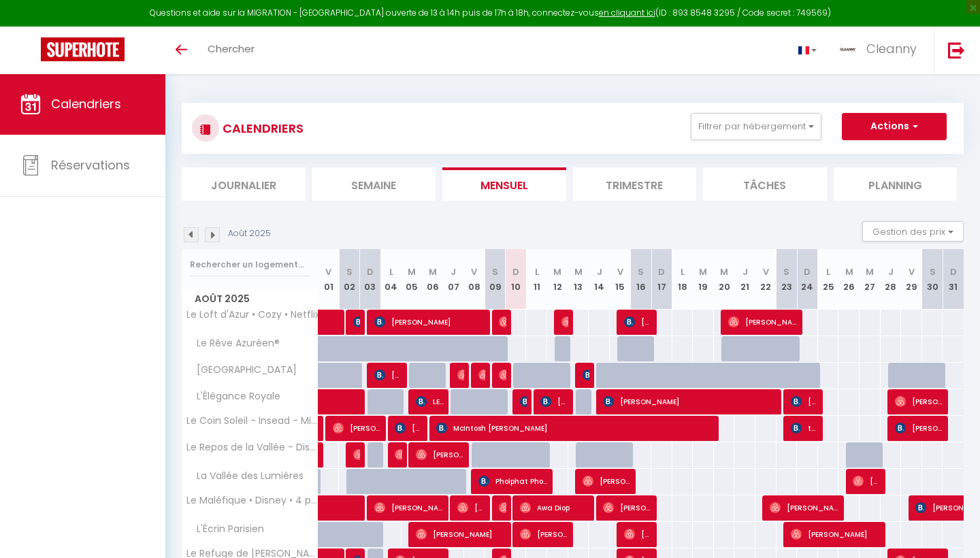
select select
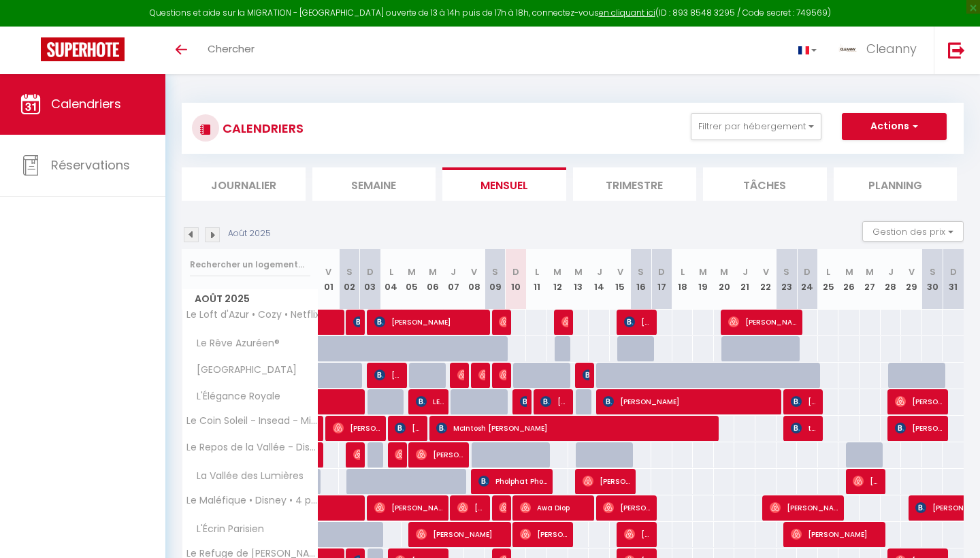
select select
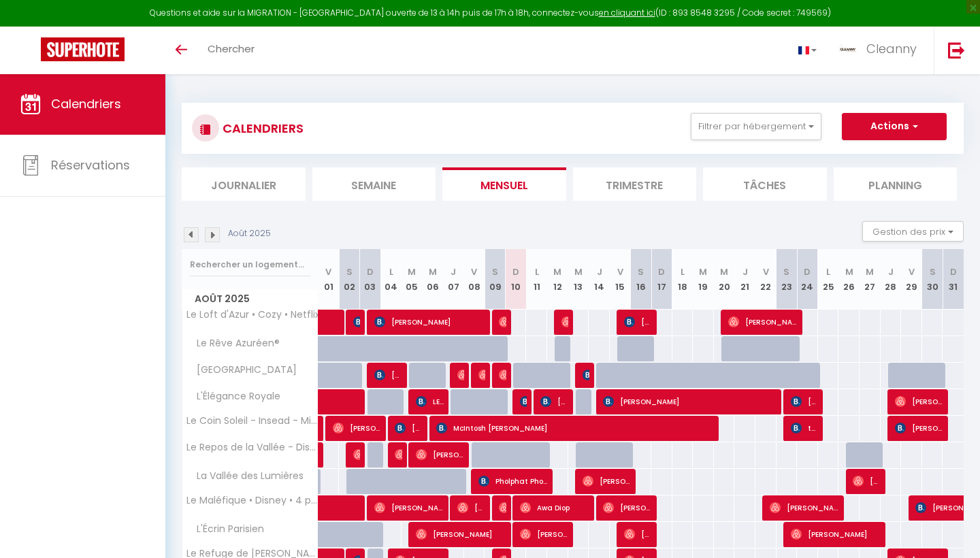
select select
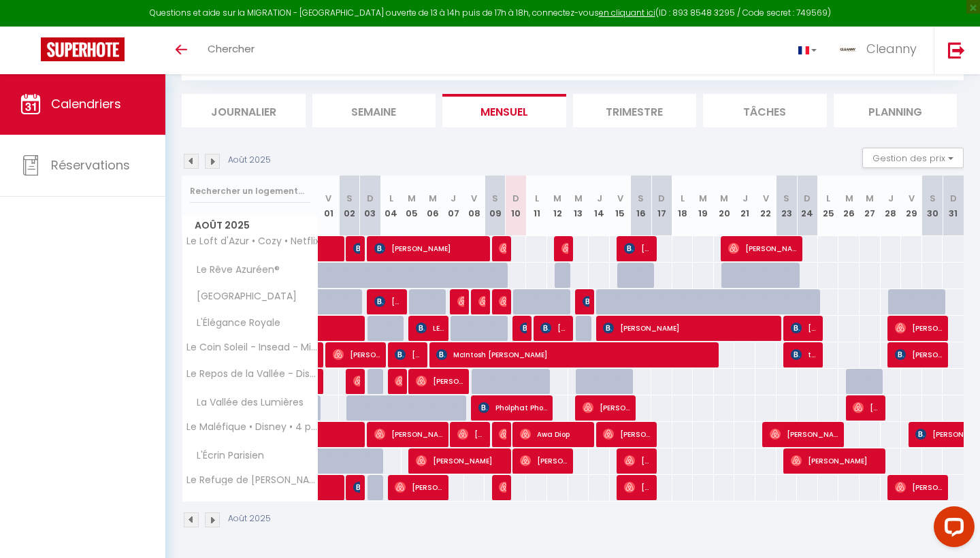
scroll to position [74, 0]
click at [562, 245] on img at bounding box center [567, 248] width 11 height 11
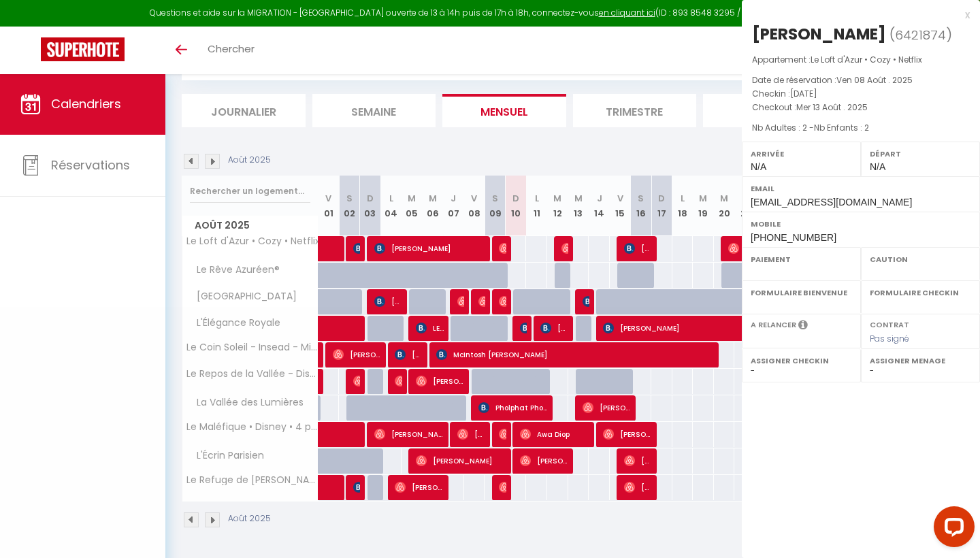
select select "OK"
select select "KO"
select select "0"
select select "1"
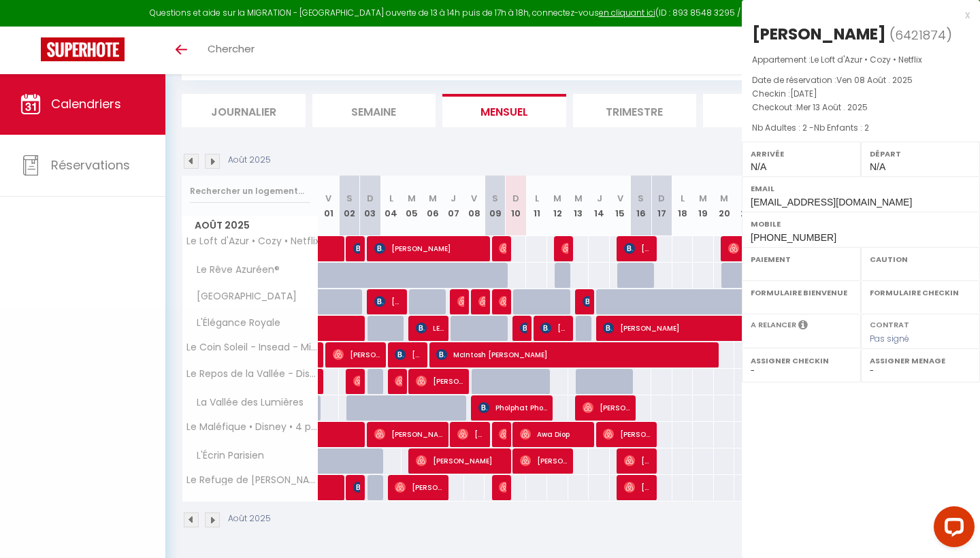
select select
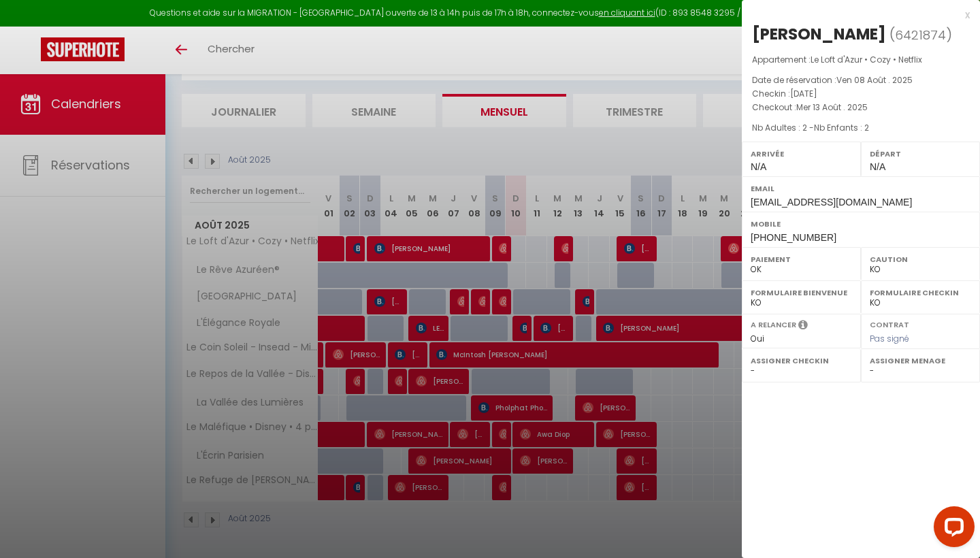
click at [596, 146] on div at bounding box center [490, 279] width 980 height 558
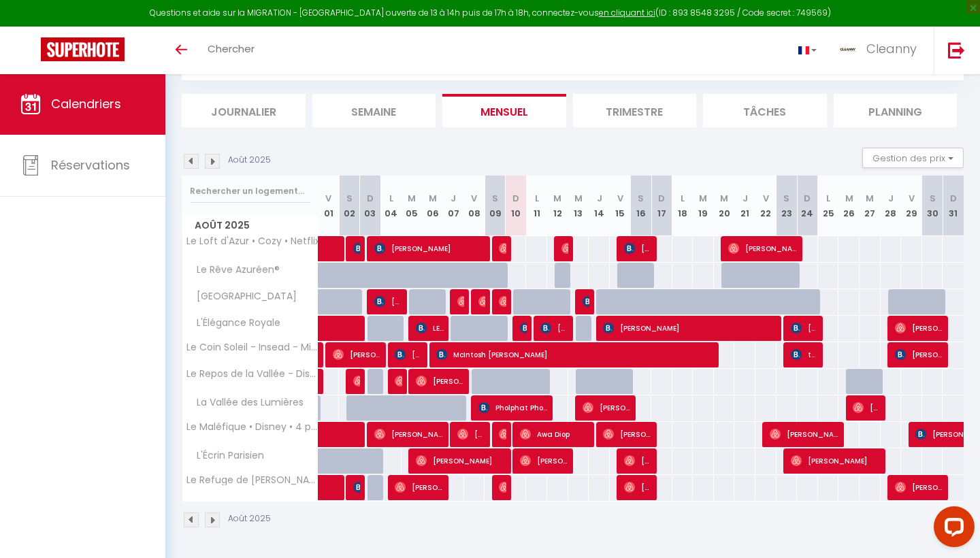
click at [636, 246] on span "[PERSON_NAME]" at bounding box center [638, 249] width 28 height 26
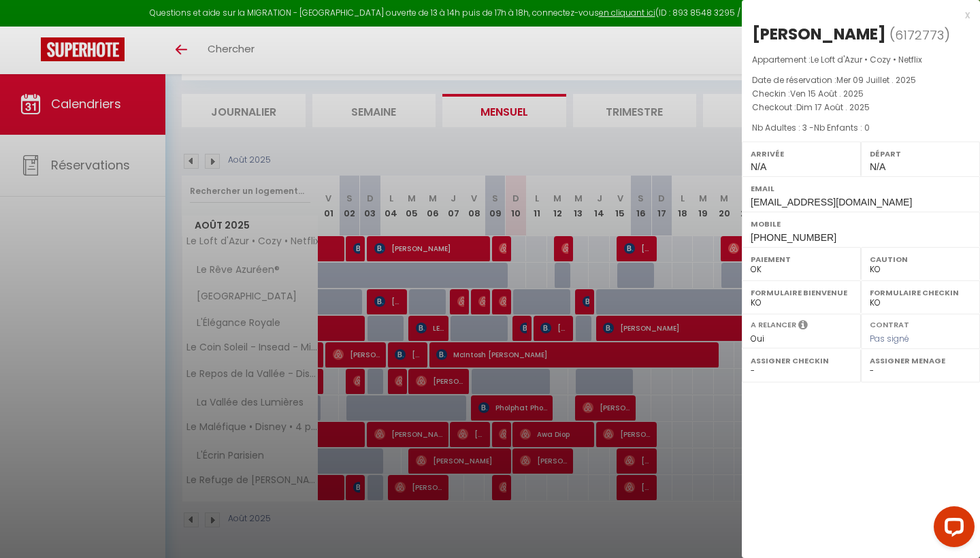
click at [609, 128] on div at bounding box center [490, 279] width 980 height 558
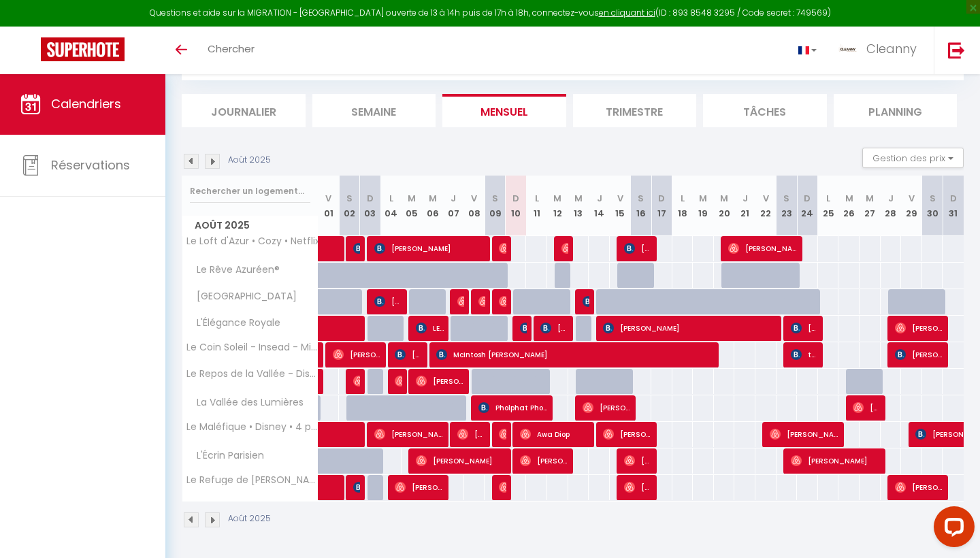
click at [751, 253] on span "[PERSON_NAME]" at bounding box center [763, 249] width 70 height 26
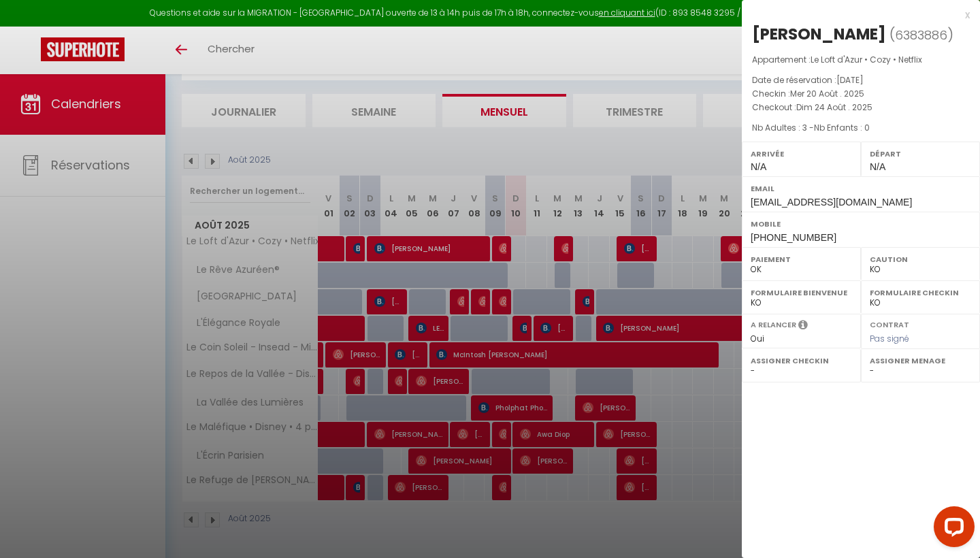
click at [677, 133] on div at bounding box center [490, 279] width 980 height 558
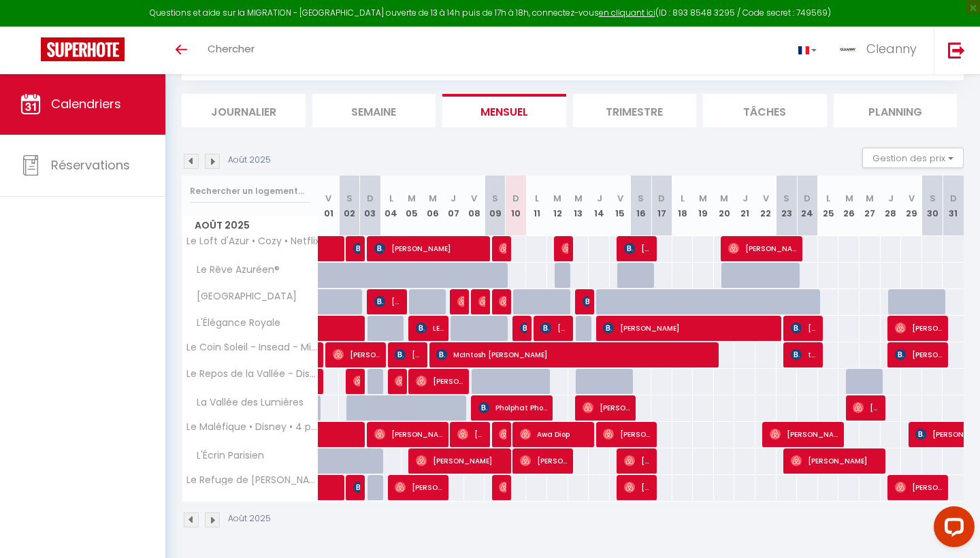
click at [525, 325] on img at bounding box center [525, 328] width 11 height 11
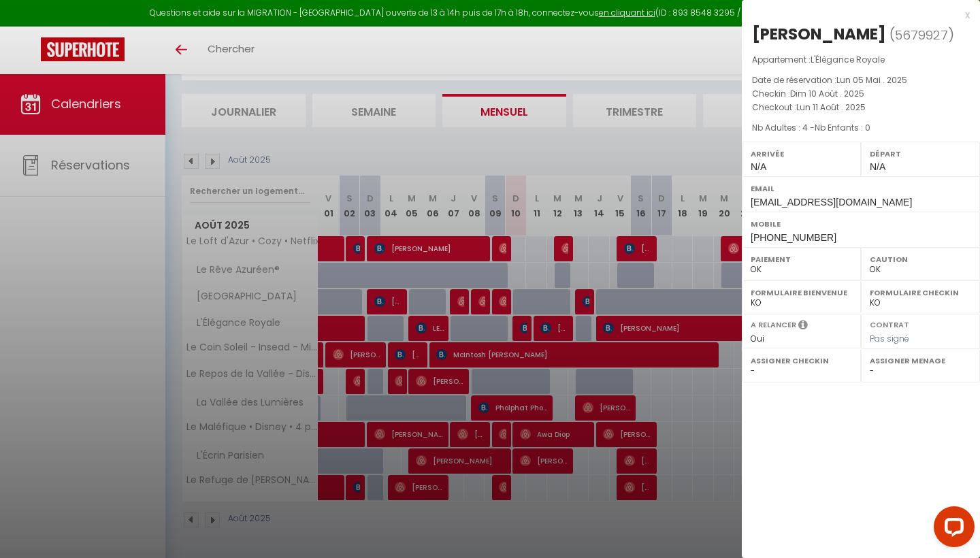
click at [525, 326] on div at bounding box center [490, 279] width 980 height 558
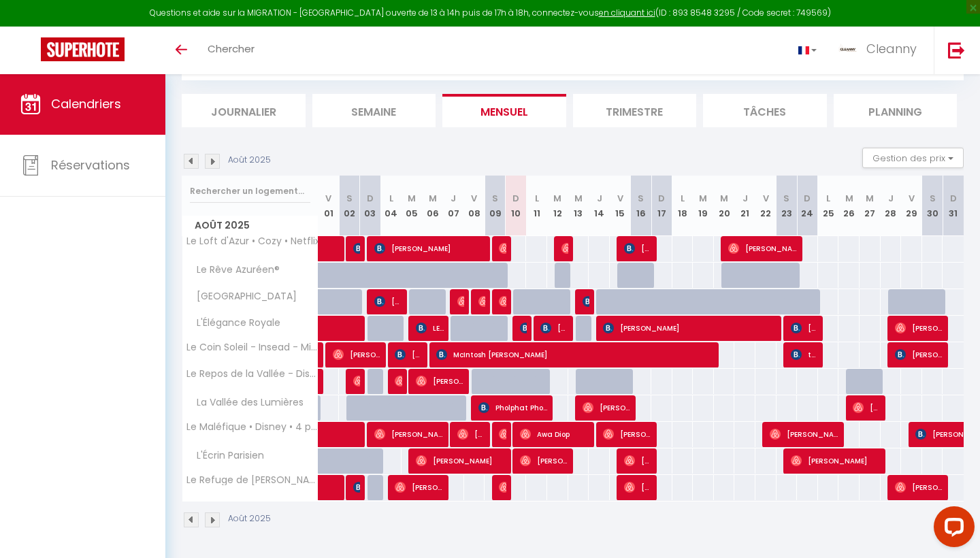
click at [568, 329] on span "[PERSON_NAME]" at bounding box center [554, 328] width 28 height 26
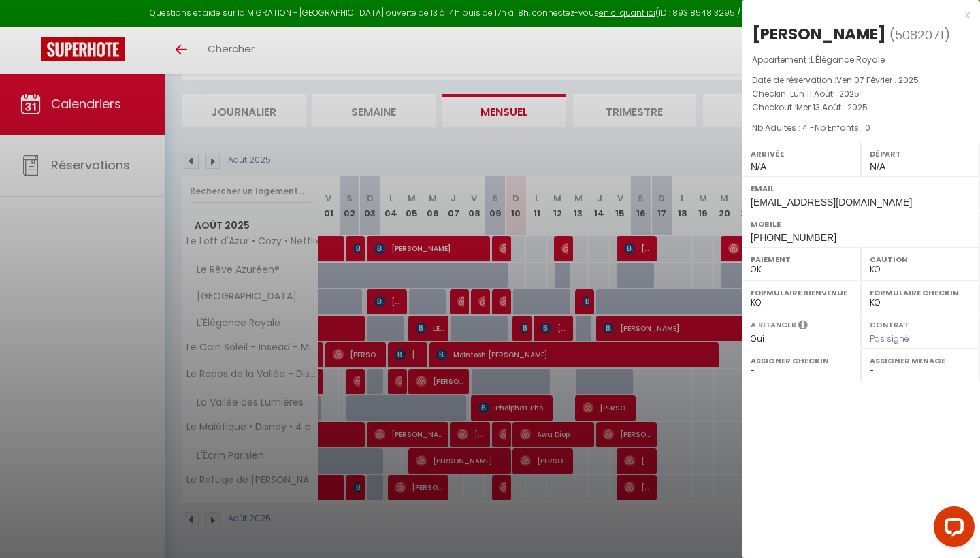
click at [560, 325] on div at bounding box center [490, 279] width 980 height 558
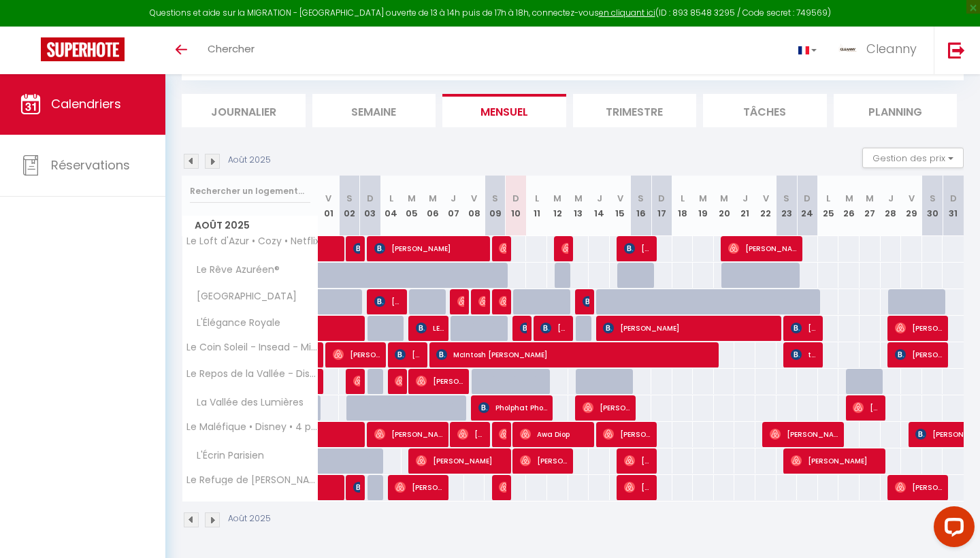
click at [587, 304] on img at bounding box center [588, 301] width 11 height 11
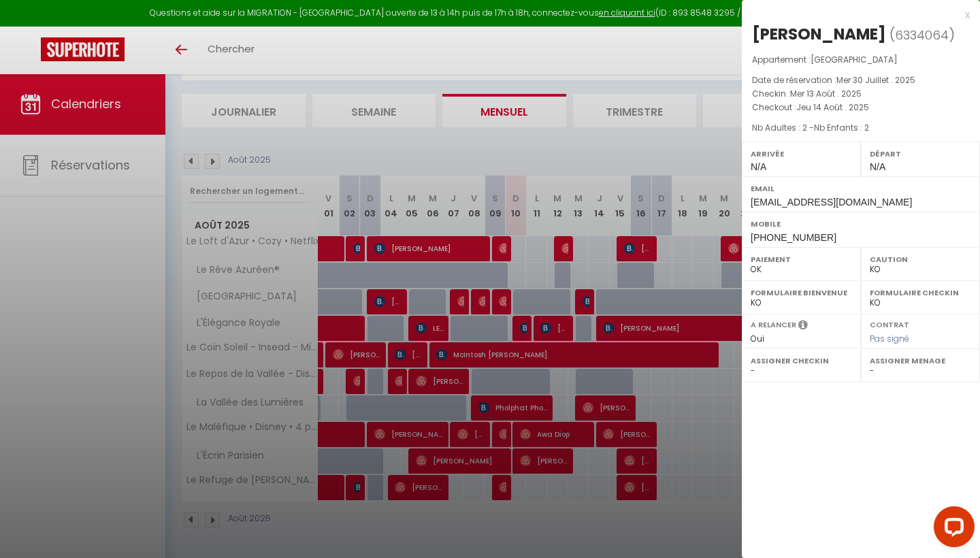
click at [587, 304] on div at bounding box center [490, 279] width 980 height 558
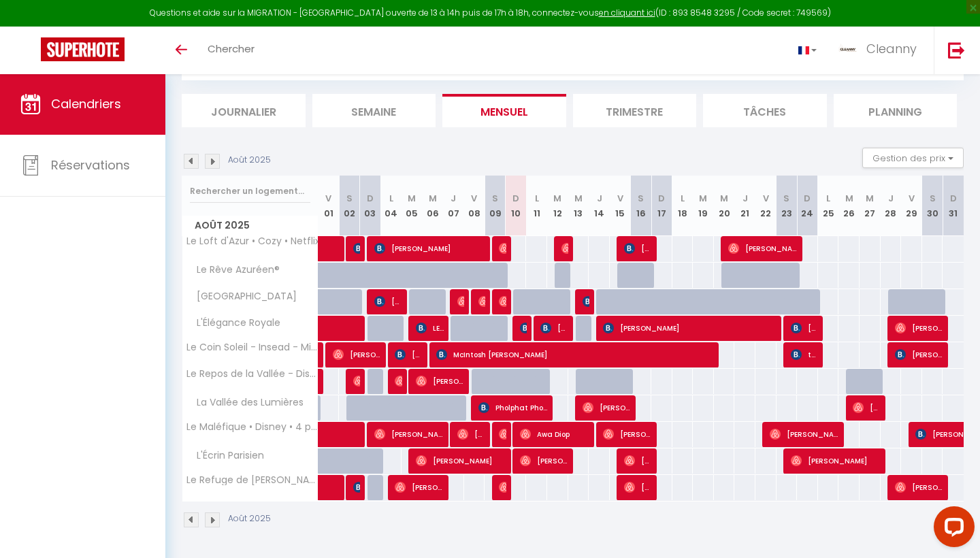
click at [632, 329] on span "[PERSON_NAME]" at bounding box center [691, 328] width 176 height 26
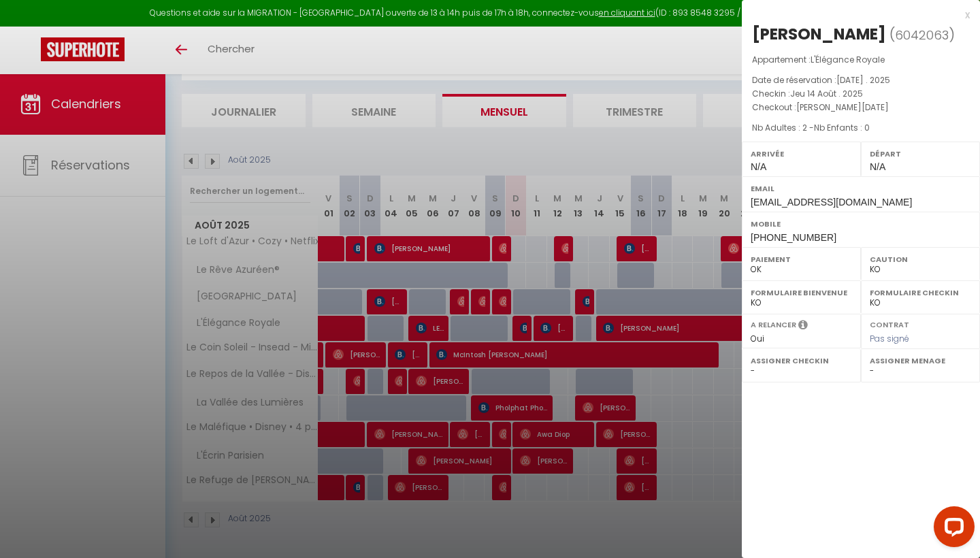
click at [632, 329] on div at bounding box center [490, 279] width 980 height 558
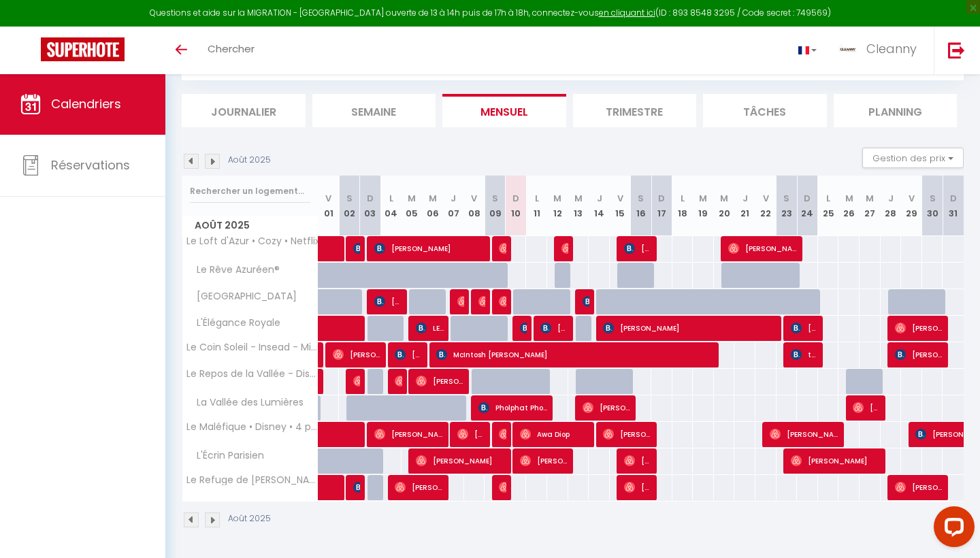
click at [796, 334] on span "[PERSON_NAME]" at bounding box center [805, 328] width 28 height 26
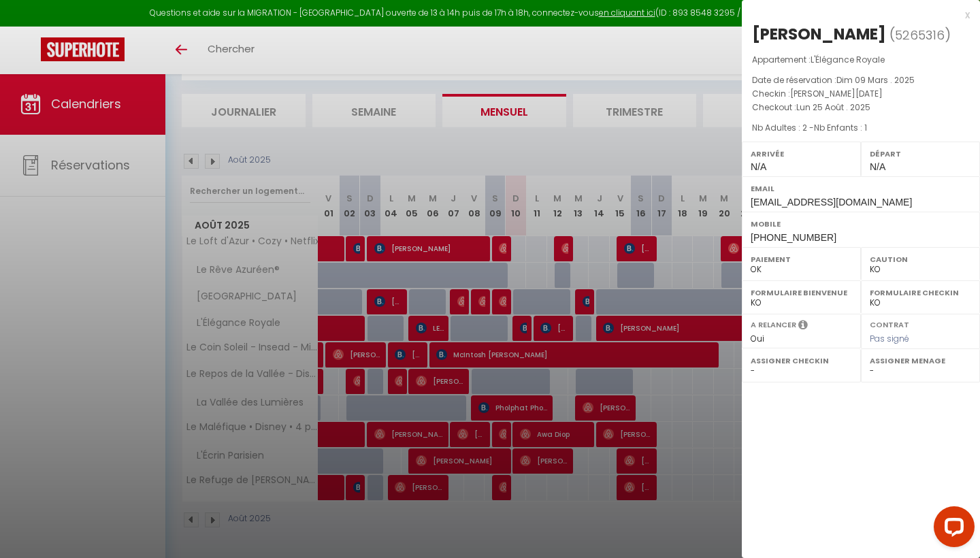
click at [638, 351] on div at bounding box center [490, 279] width 980 height 558
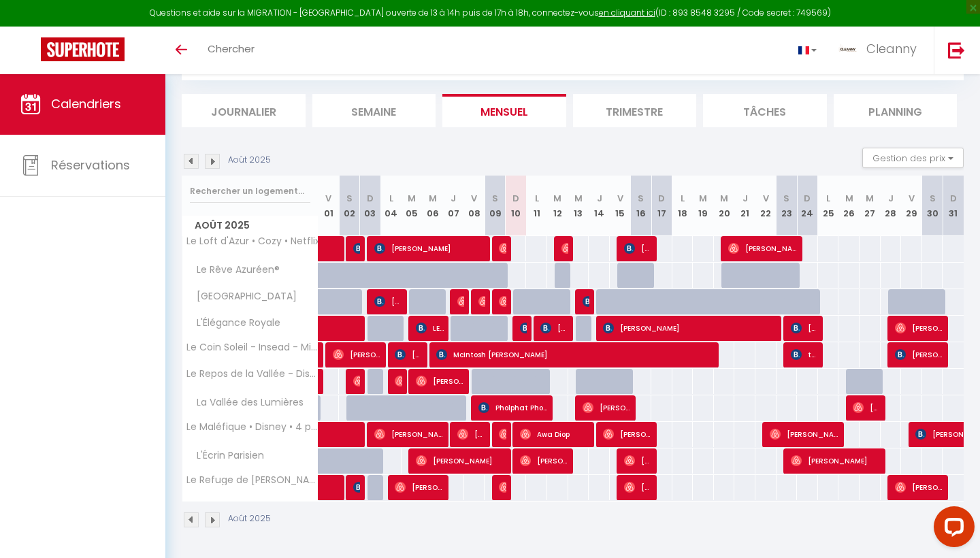
click at [901, 332] on img at bounding box center [900, 328] width 11 height 11
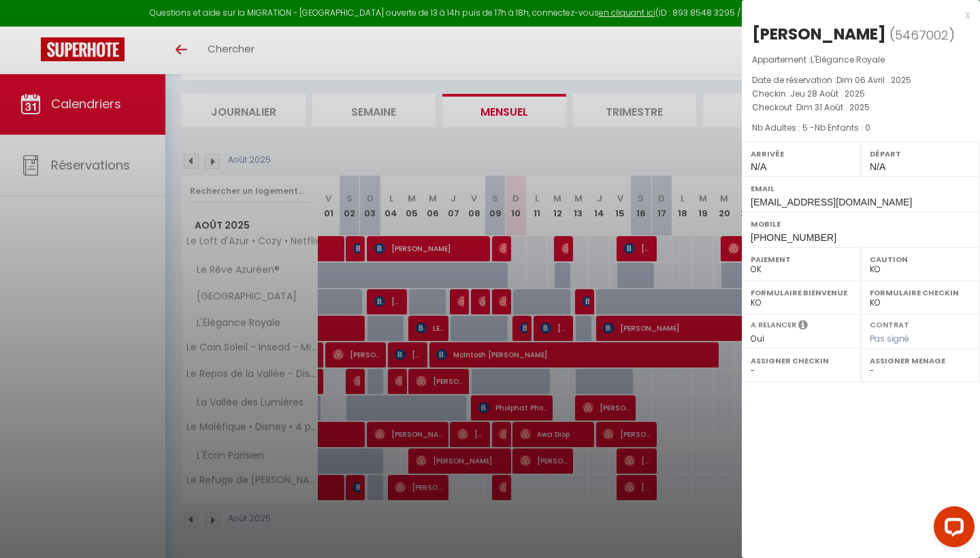
click at [638, 370] on div at bounding box center [490, 279] width 980 height 558
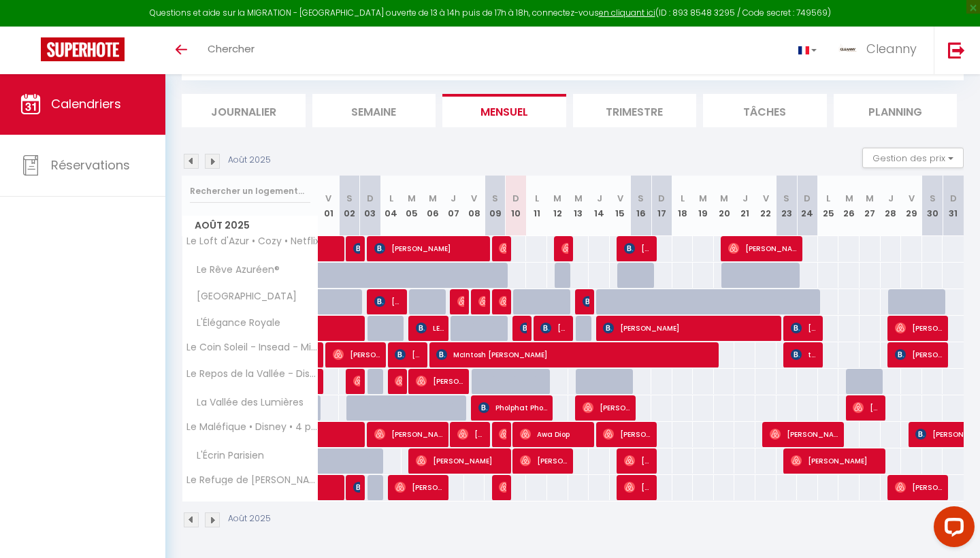
click at [792, 357] on img at bounding box center [796, 354] width 11 height 11
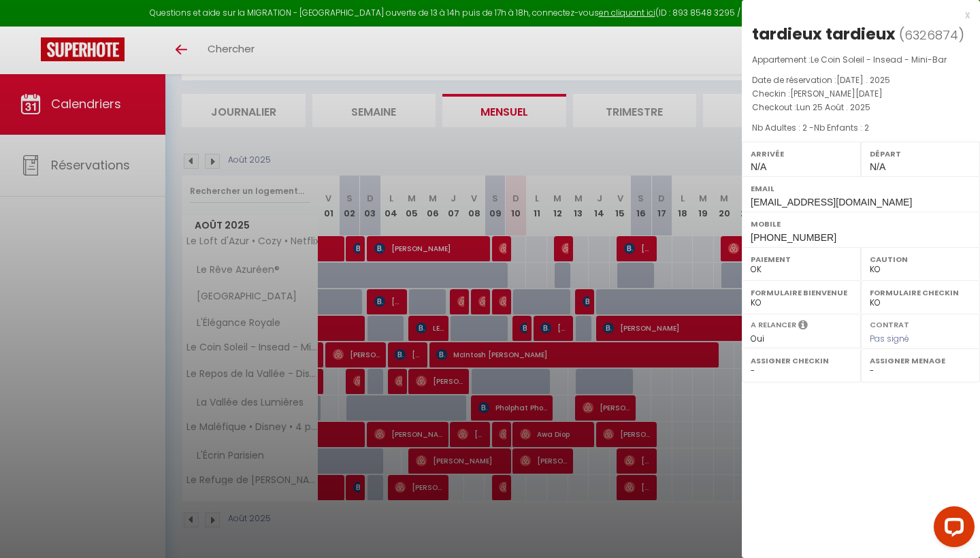
click at [664, 376] on div at bounding box center [490, 279] width 980 height 558
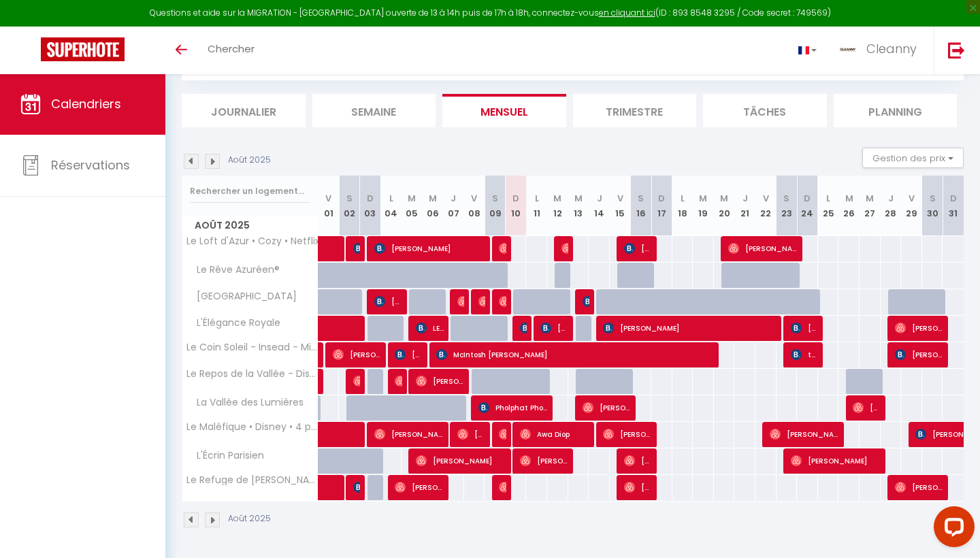
click at [664, 359] on body "Questions et aide sur la MIGRATION - [GEOGRAPHIC_DATA] ouverte de 13 à 14h puis…" at bounding box center [490, 279] width 980 height 558
click at [660, 350] on span "McIntosh [PERSON_NAME]" at bounding box center [576, 355] width 281 height 26
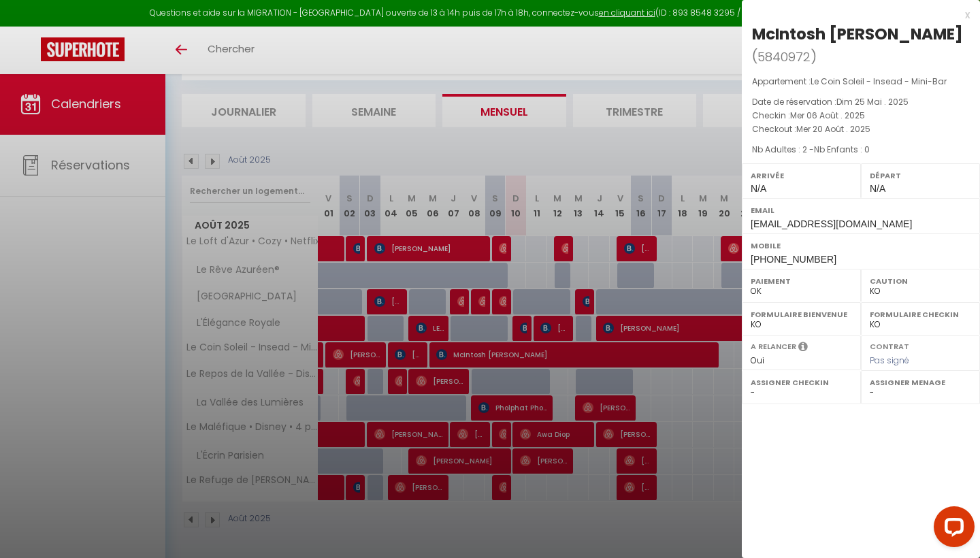
click at [662, 353] on div at bounding box center [490, 279] width 980 height 558
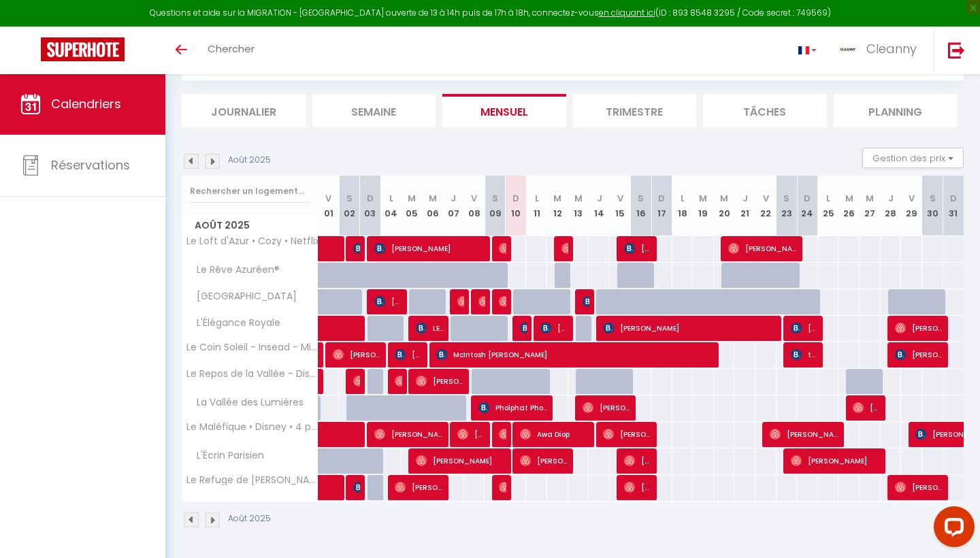
click at [813, 353] on span "tardieux tardieux" at bounding box center [805, 355] width 28 height 26
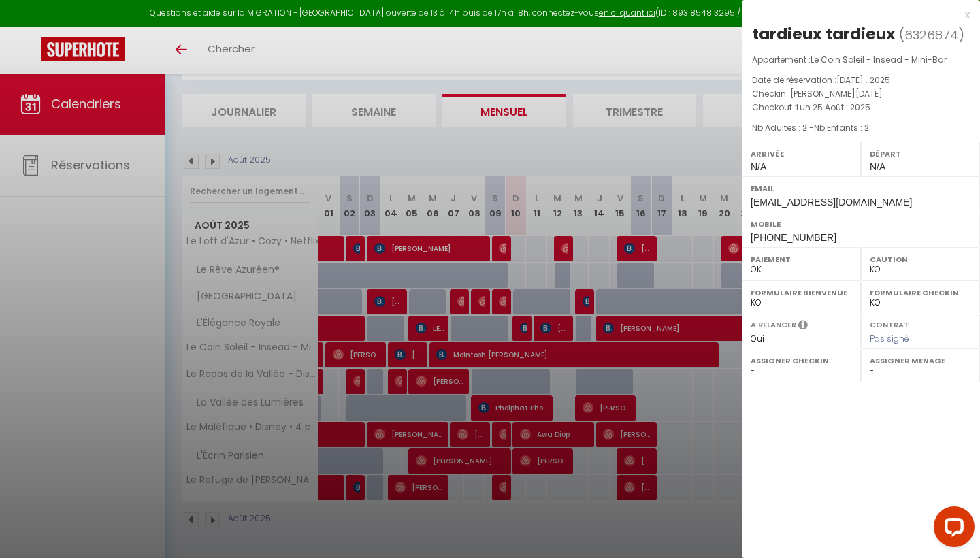
click at [694, 368] on div at bounding box center [490, 279] width 980 height 558
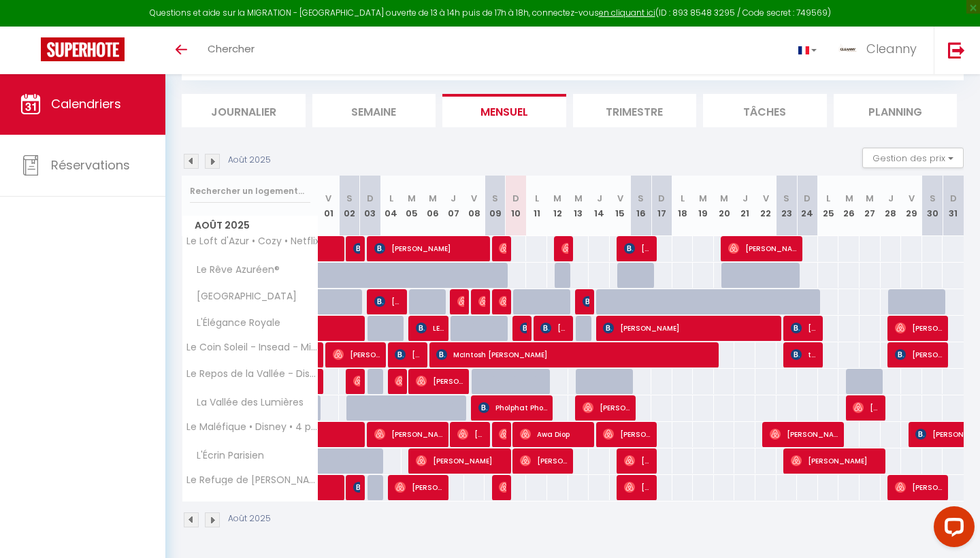
click at [927, 361] on span "[PERSON_NAME]" at bounding box center [919, 355] width 49 height 26
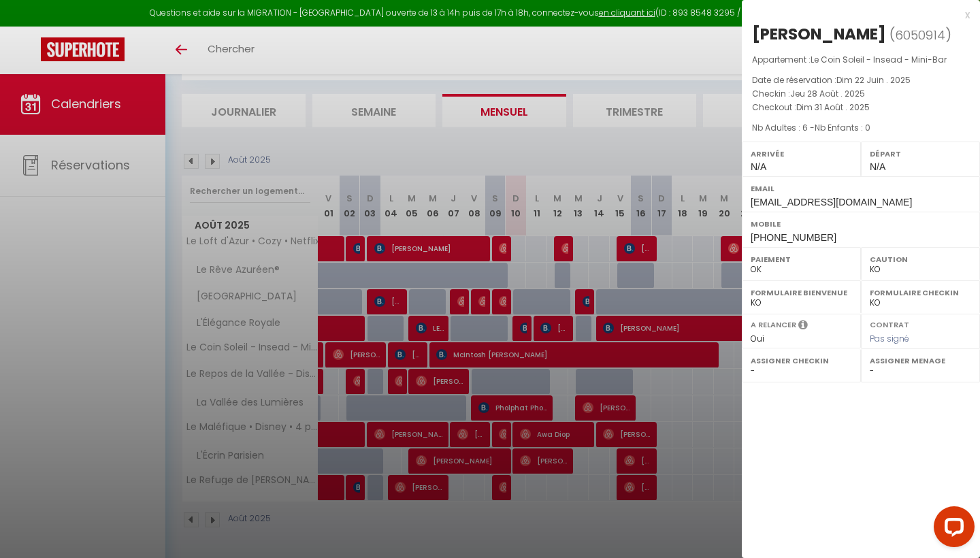
click at [656, 342] on div at bounding box center [490, 279] width 980 height 558
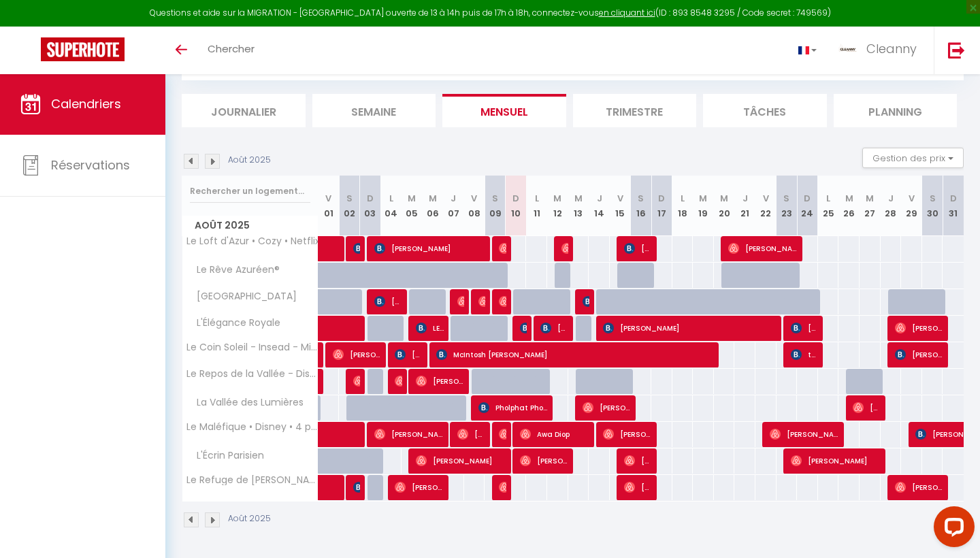
click at [500, 436] on img at bounding box center [504, 434] width 11 height 11
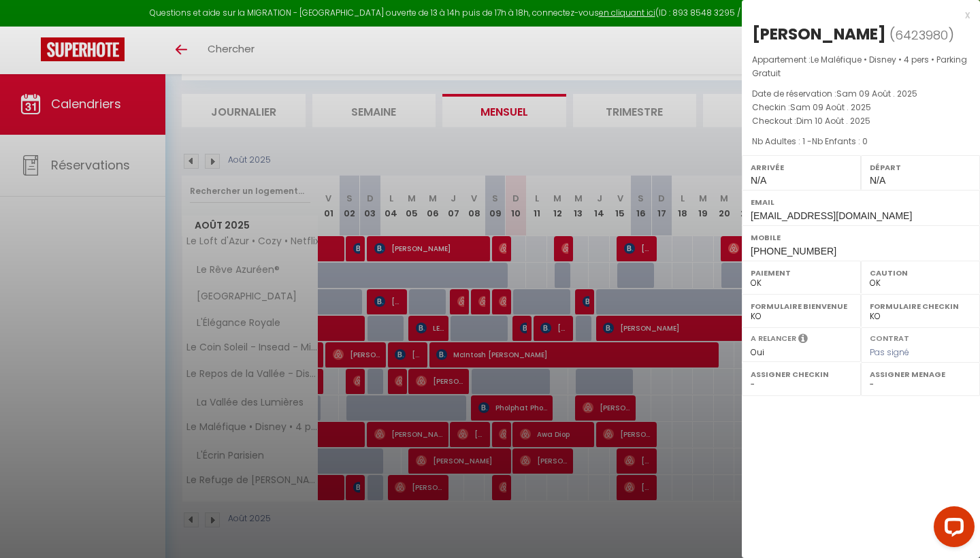
click at [500, 436] on div at bounding box center [490, 279] width 980 height 558
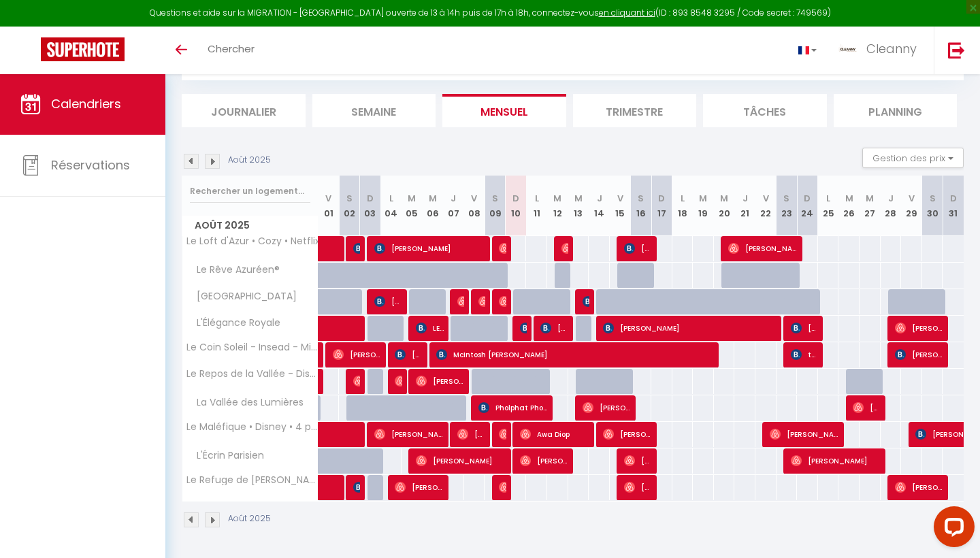
click at [541, 439] on span "Awa Diop" at bounding box center [555, 434] width 70 height 26
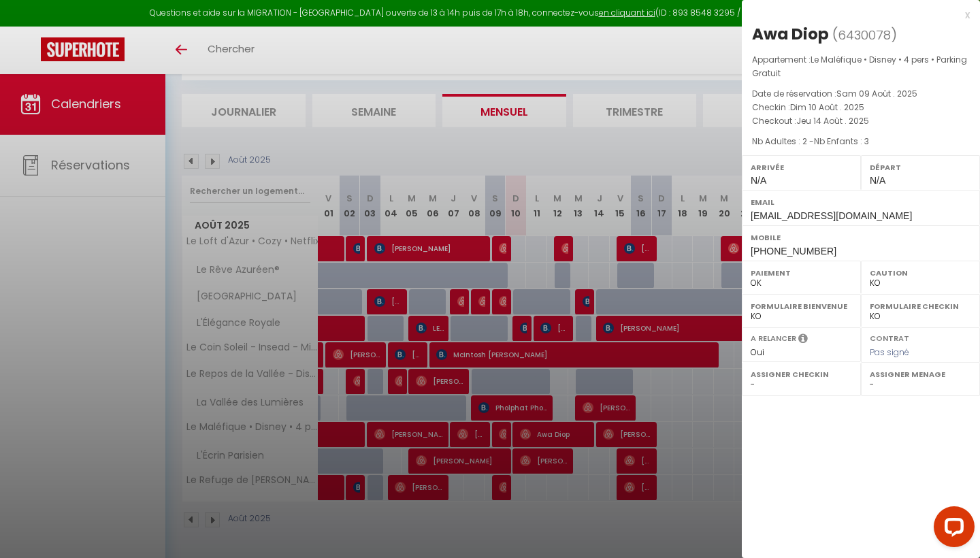
click at [541, 439] on div at bounding box center [490, 279] width 980 height 558
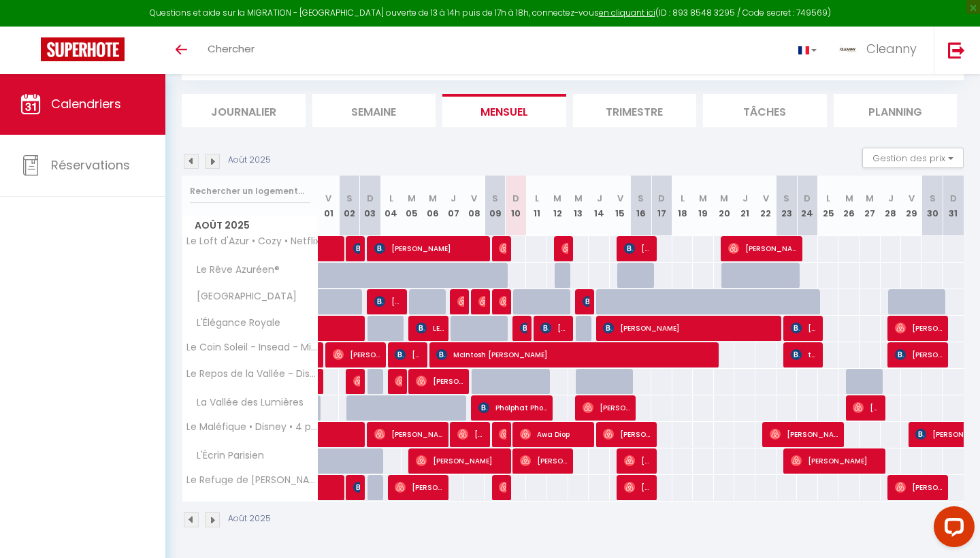
click at [616, 434] on span "[PERSON_NAME]" at bounding box center [627, 434] width 49 height 26
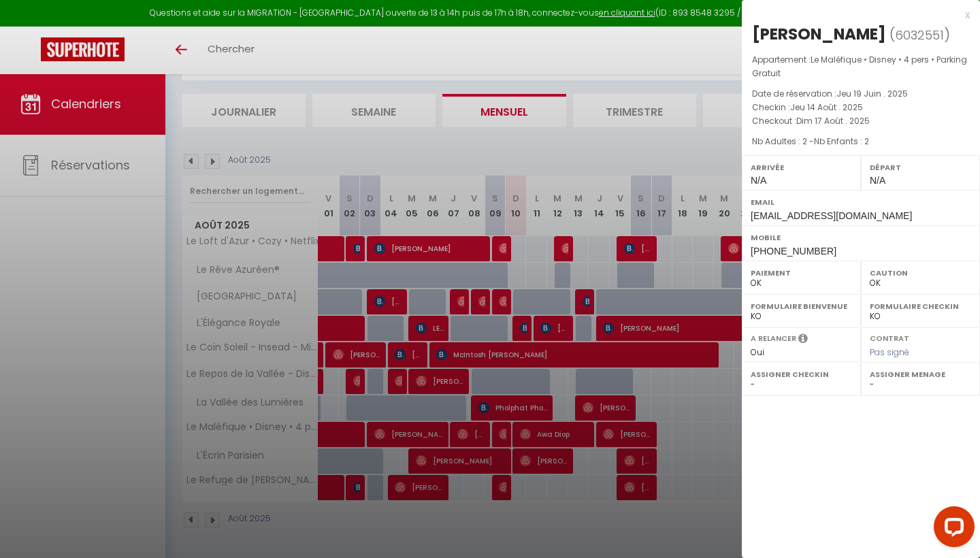
click at [616, 434] on div at bounding box center [490, 279] width 980 height 558
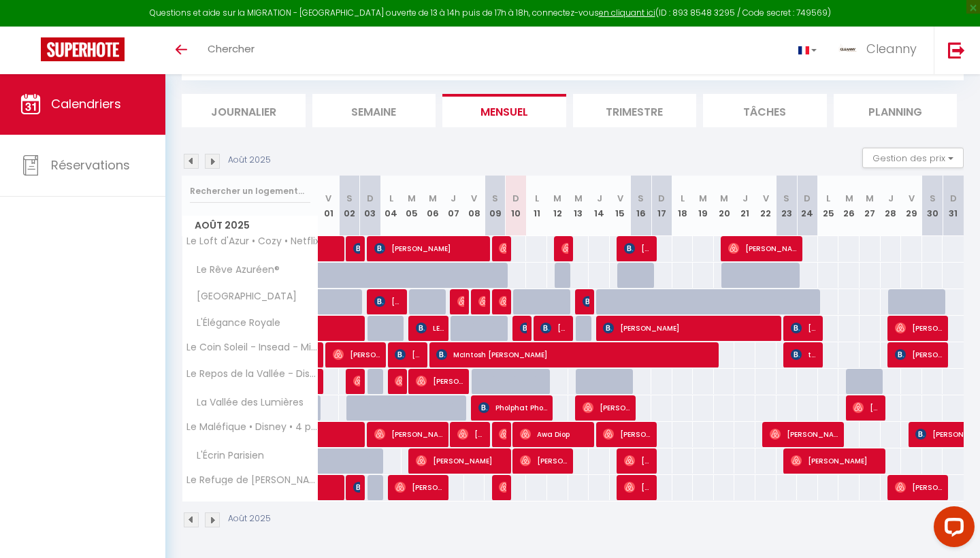
click at [804, 436] on span "[PERSON_NAME]" at bounding box center [805, 434] width 70 height 26
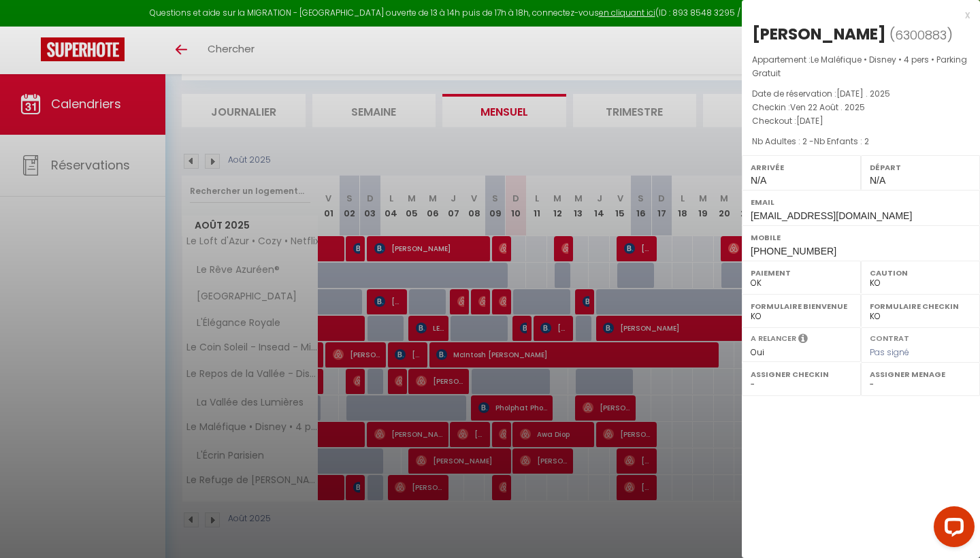
click at [581, 443] on div at bounding box center [490, 279] width 980 height 558
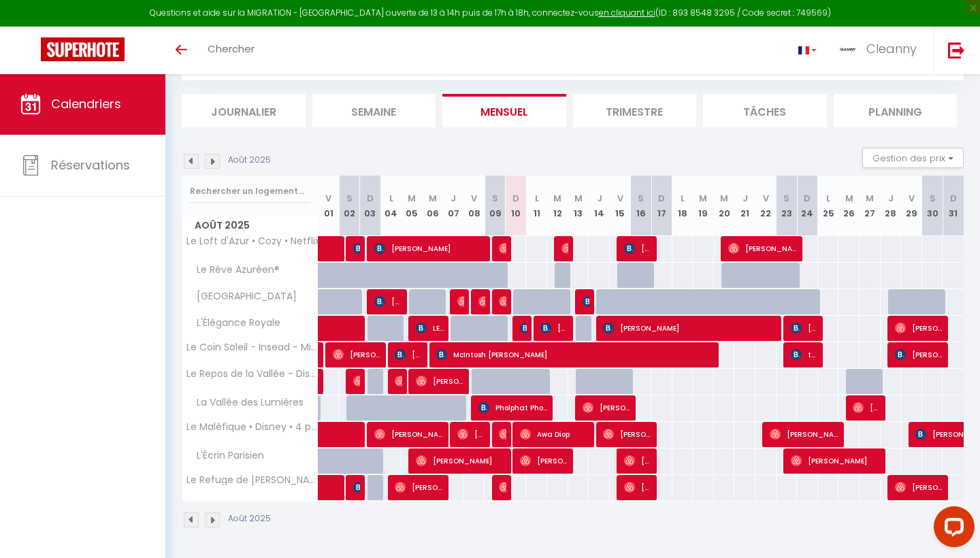
click at [645, 485] on span "[PERSON_NAME]" at bounding box center [638, 487] width 28 height 26
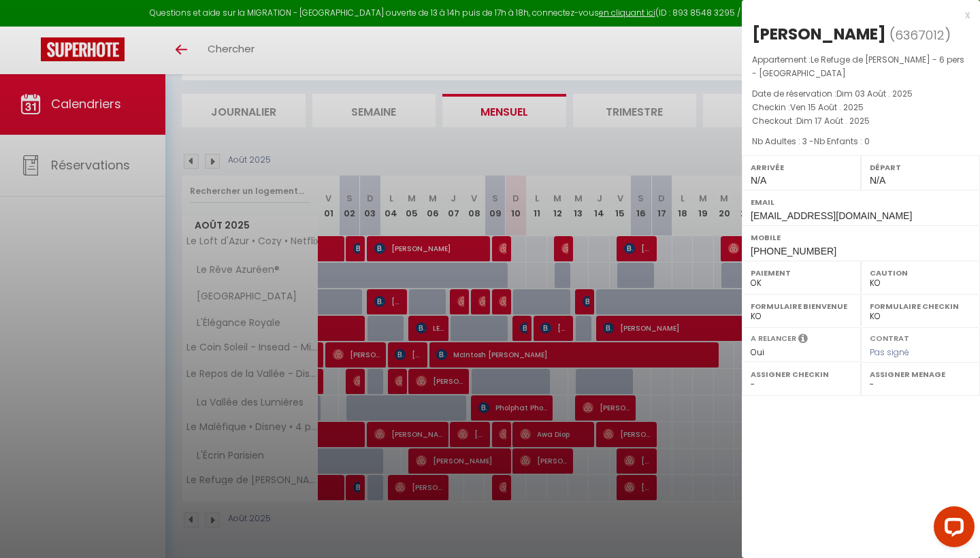
click at [646, 487] on div at bounding box center [490, 279] width 980 height 558
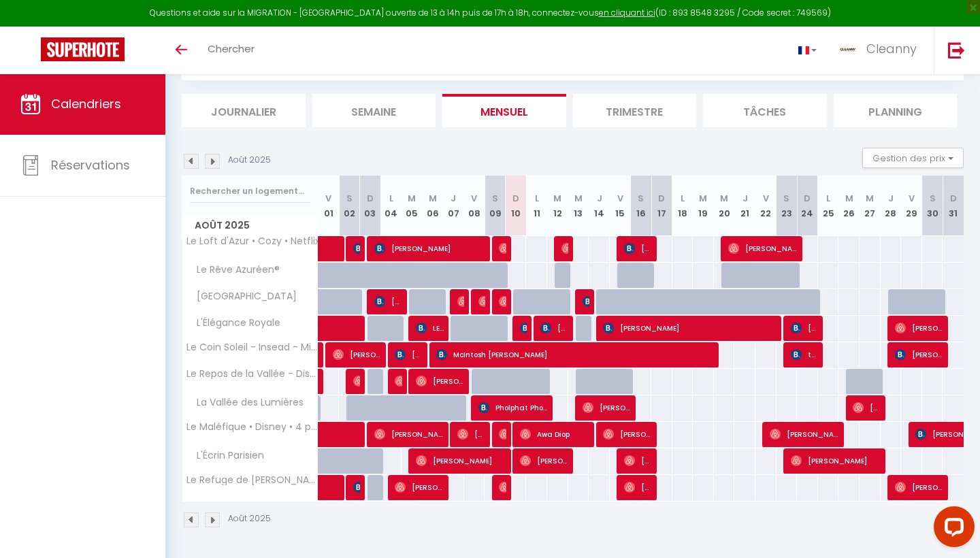
click at [930, 491] on span "[PERSON_NAME]" at bounding box center [919, 487] width 49 height 26
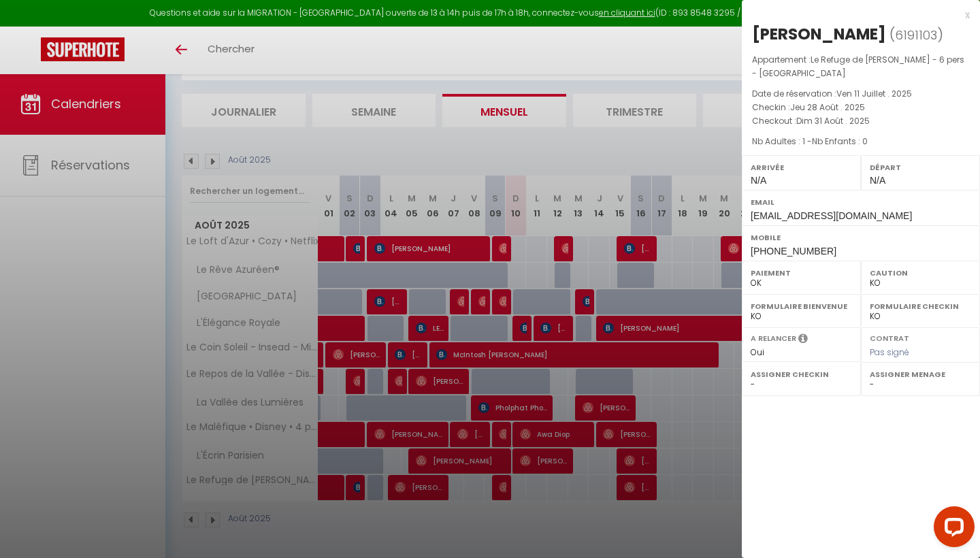
click at [553, 421] on div at bounding box center [490, 279] width 980 height 558
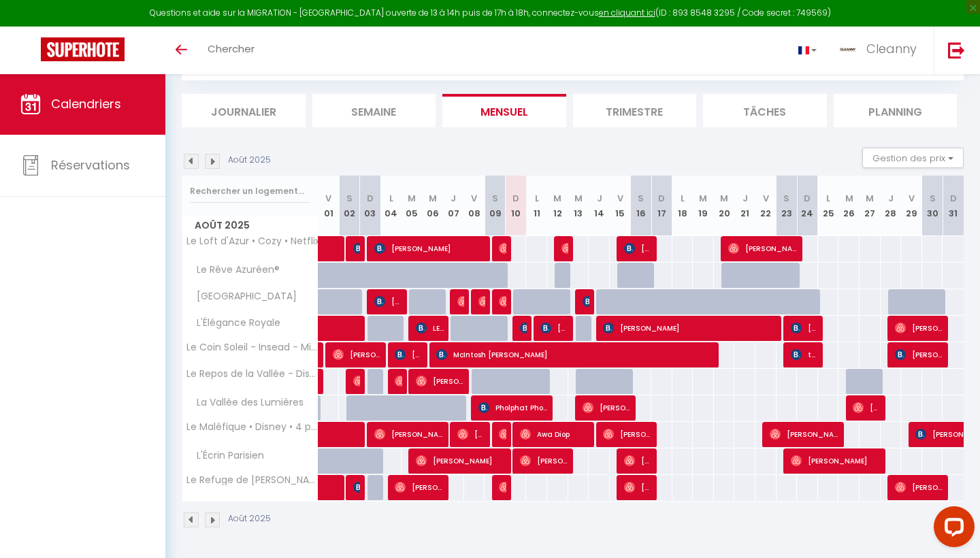
click at [508, 410] on span "Pholphat Phoniyom" at bounding box center [514, 408] width 70 height 26
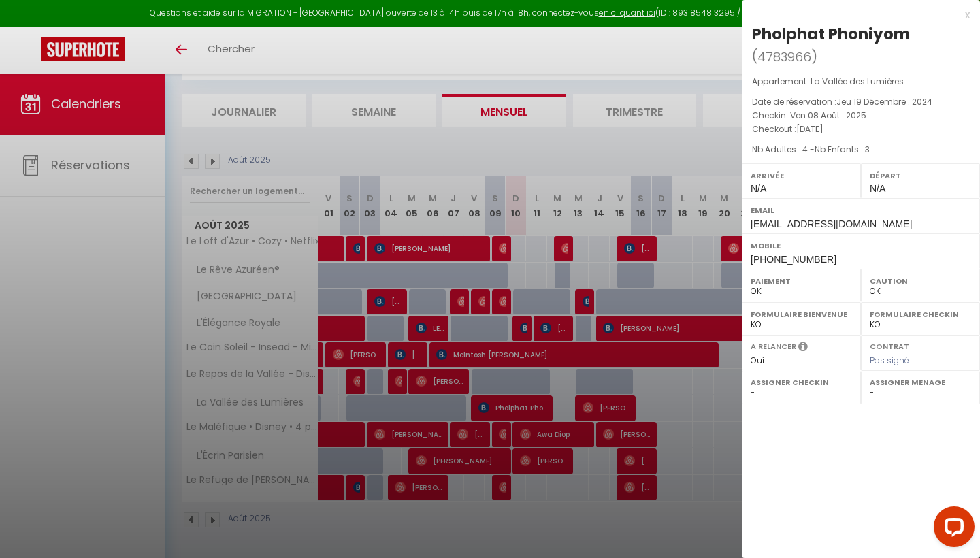
click at [508, 410] on div at bounding box center [490, 279] width 980 height 558
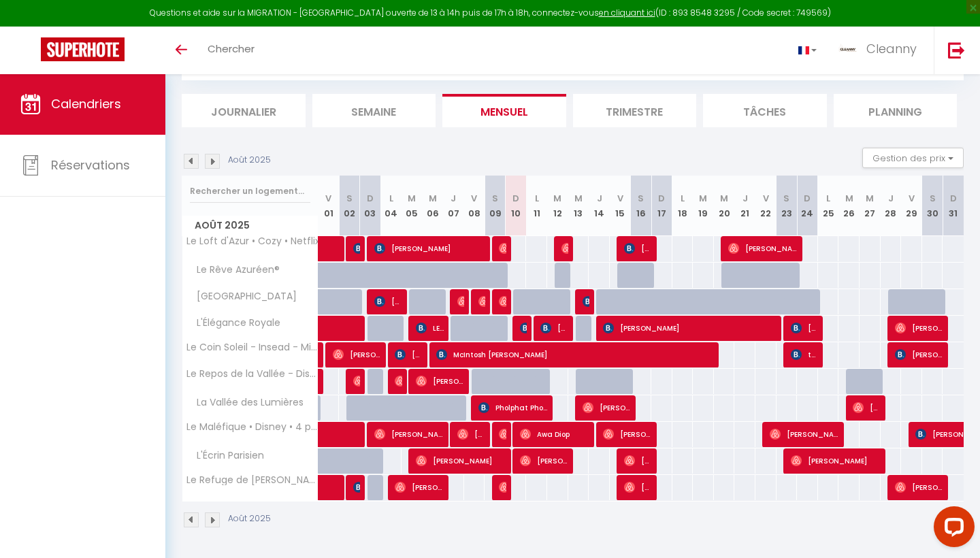
click at [603, 411] on span "[PERSON_NAME]" at bounding box center [607, 408] width 49 height 26
select select "KO"
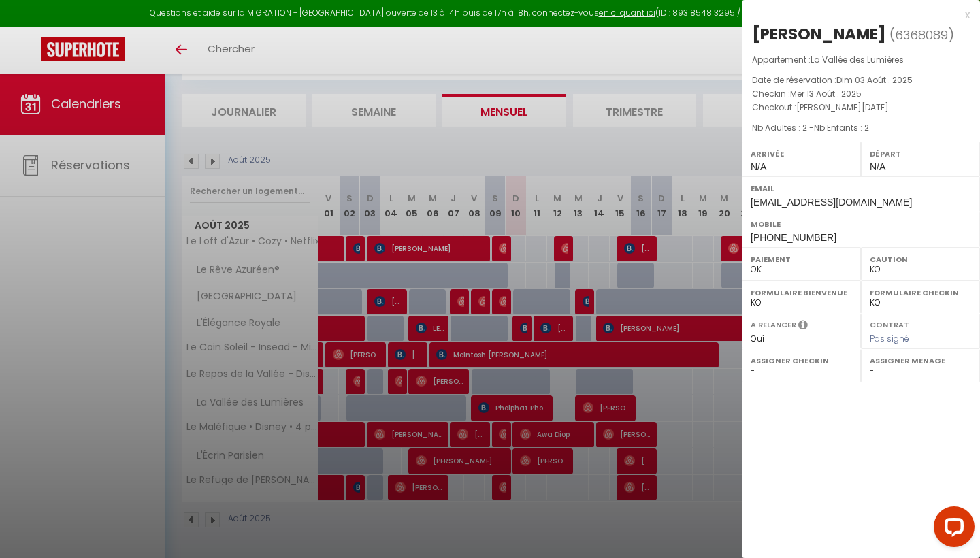
click at [603, 412] on div at bounding box center [490, 279] width 980 height 558
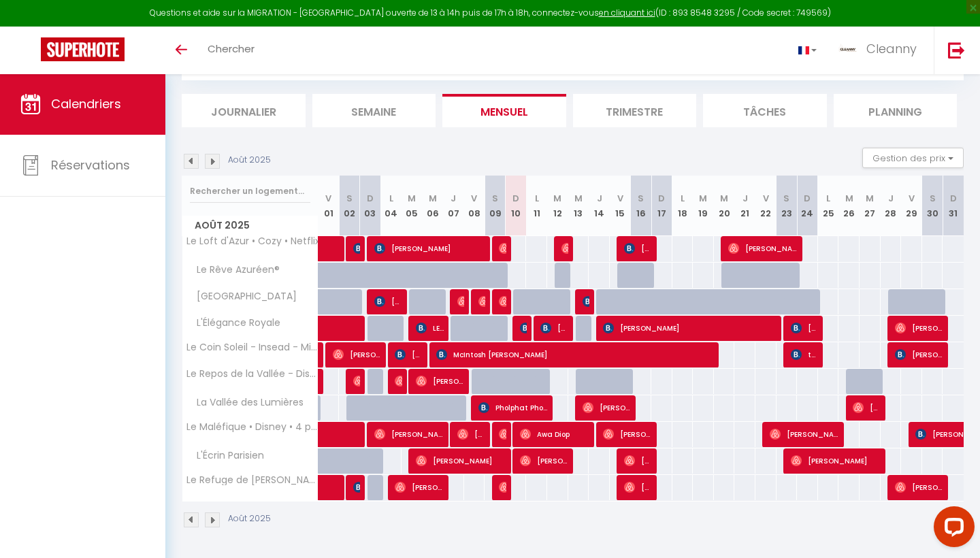
click at [865, 410] on span "[PERSON_NAME]" at bounding box center [867, 408] width 28 height 26
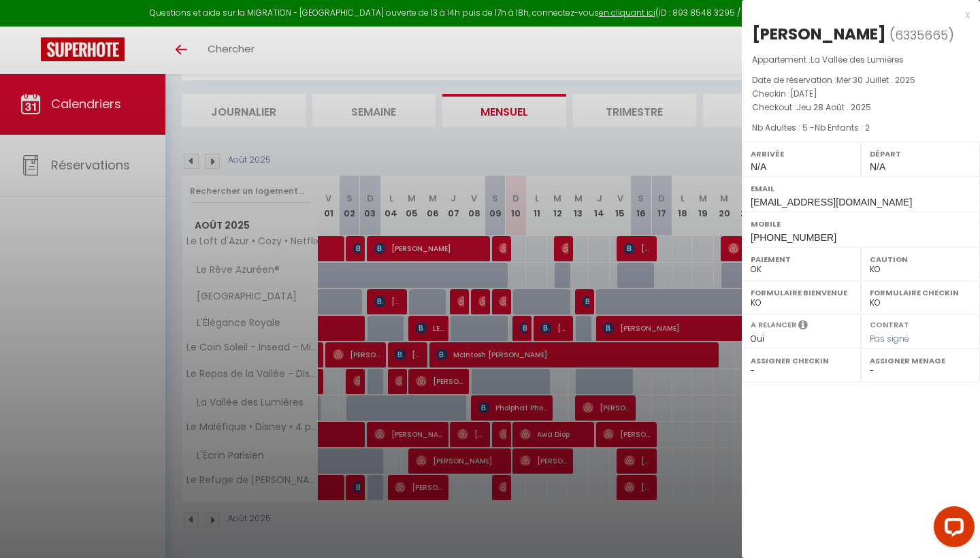
click at [615, 397] on div at bounding box center [490, 279] width 980 height 558
